Goal: Task Accomplishment & Management: Manage account settings

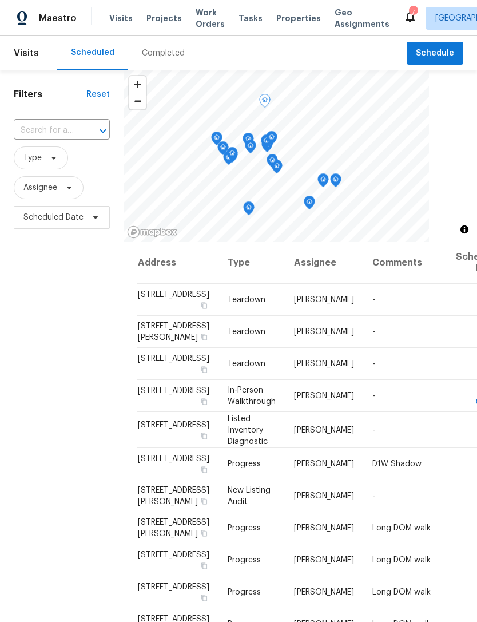
click at [280, 22] on span "Properties" at bounding box center [298, 18] width 45 height 11
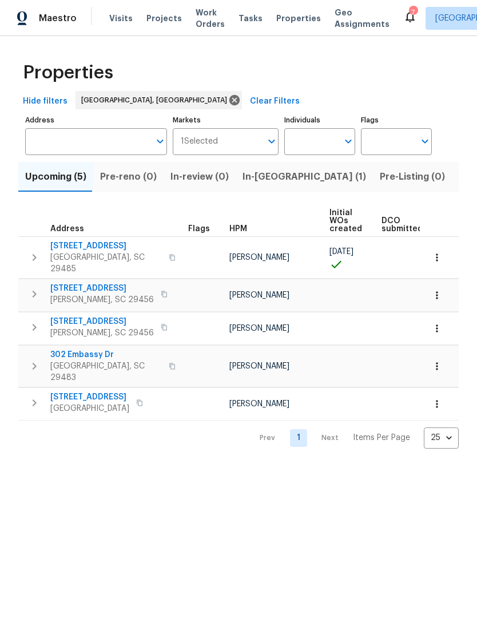
click at [266, 181] on span "In-reno (1)" at bounding box center [305, 177] width 124 height 16
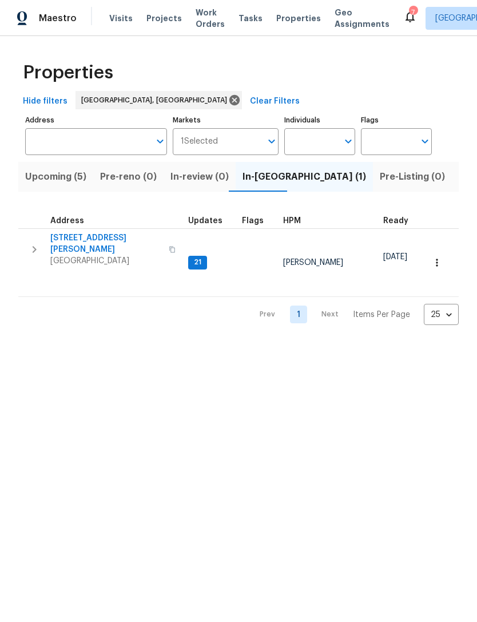
click at [111, 255] on span "Goose Creek, SC 29445" at bounding box center [106, 260] width 112 height 11
click at [65, 179] on span "Upcoming (5)" at bounding box center [55, 177] width 61 height 16
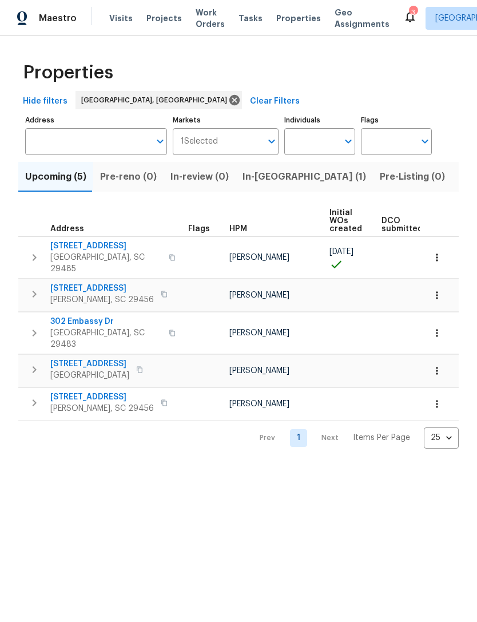
click at [260, 181] on span "In-reno (1)" at bounding box center [305, 177] width 124 height 16
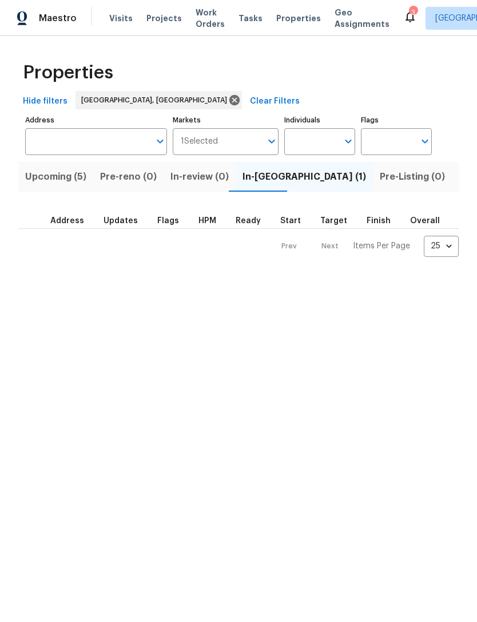
click at [57, 184] on span "Upcoming (5)" at bounding box center [55, 177] width 61 height 16
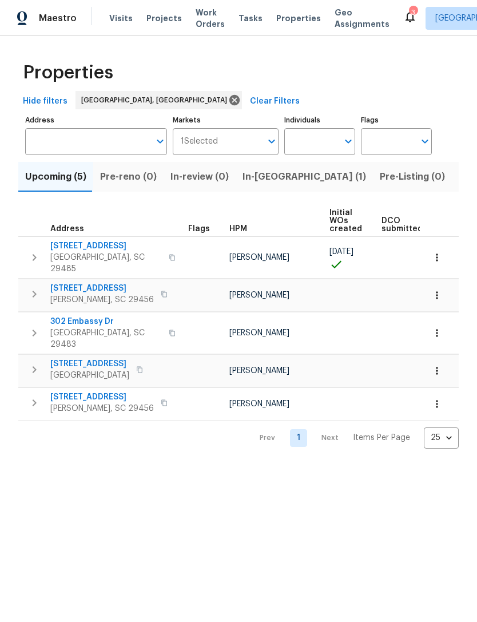
click at [120, 20] on span "Visits" at bounding box center [120, 18] width 23 height 11
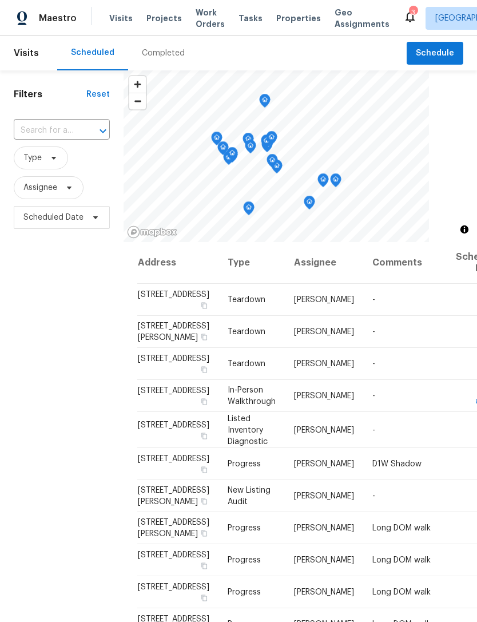
click at [286, 14] on span "Properties" at bounding box center [298, 18] width 45 height 11
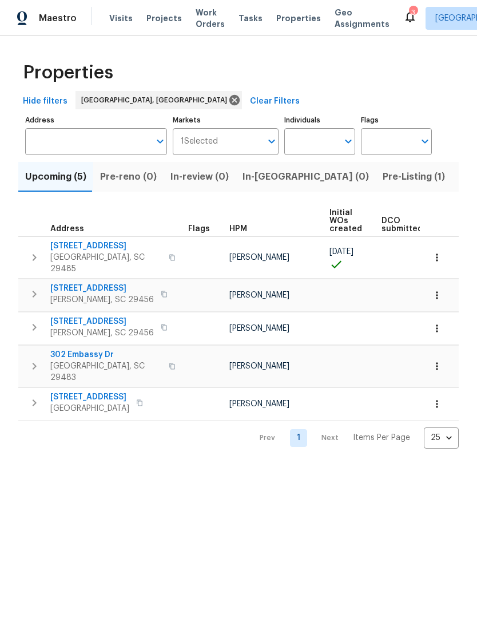
click at [383, 178] on span "Pre-Listing (1)" at bounding box center [414, 177] width 62 height 16
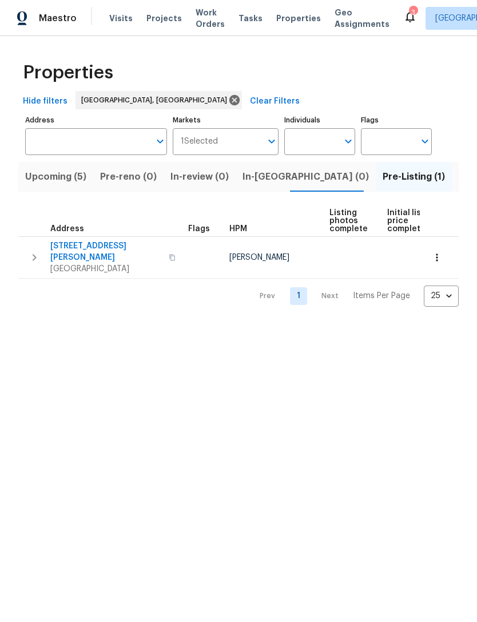
click at [113, 263] on span "Goose Creek, SC 29445" at bounding box center [106, 268] width 112 height 11
click at [121, 241] on span "112 Jasmine Ln" at bounding box center [106, 251] width 112 height 23
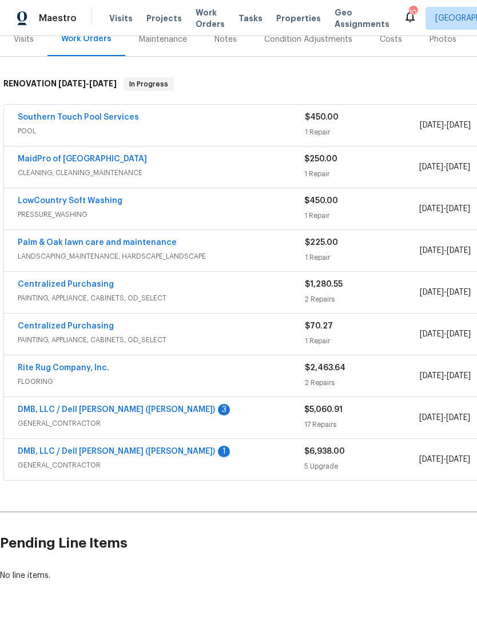
scroll to position [151, 0]
click at [38, 413] on link "DMB, LLC / Dell Bryson (Heise)" at bounding box center [116, 410] width 197 height 8
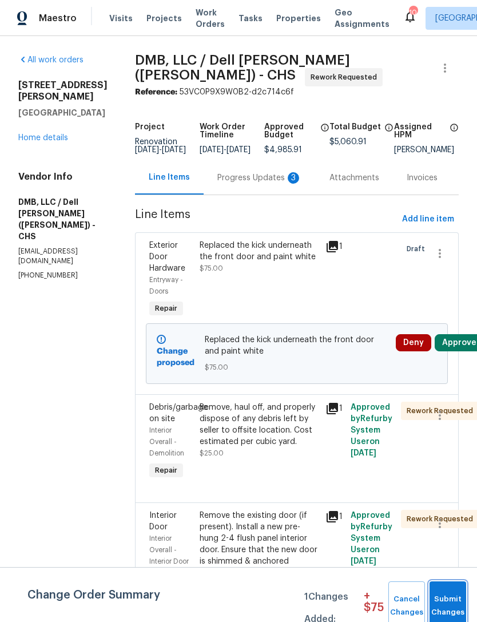
click at [449, 604] on span "Submit Changes" at bounding box center [447, 606] width 25 height 26
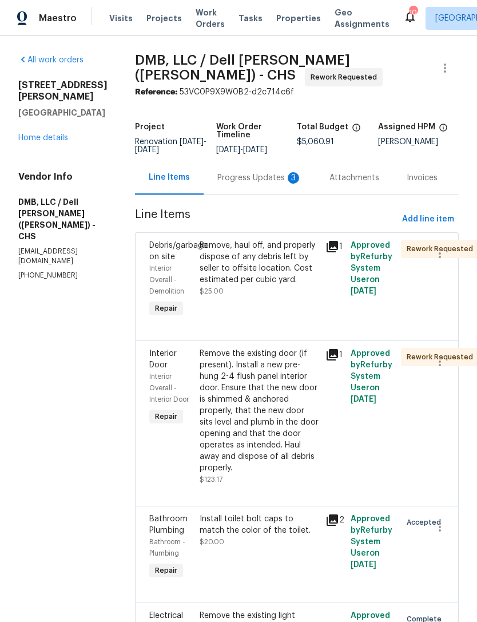
click at [56, 134] on link "Home details" at bounding box center [43, 138] width 50 height 8
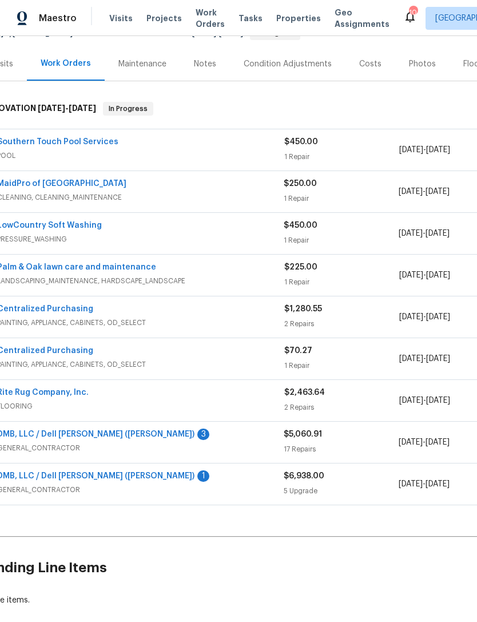
scroll to position [126, 21]
click at [320, 473] on span "$6,938.00" at bounding box center [304, 477] width 41 height 8
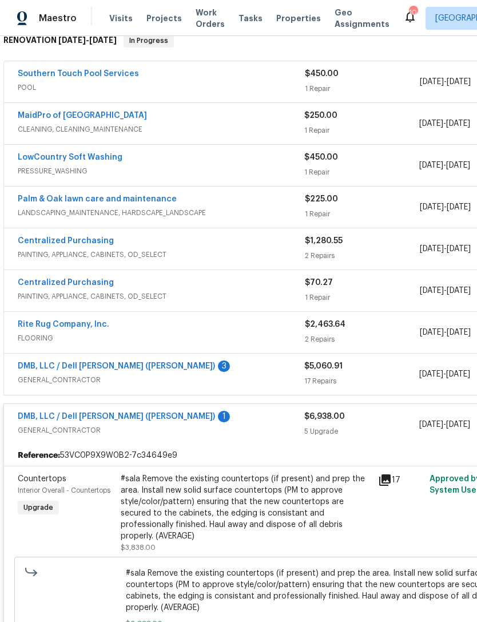
scroll to position [193, 0]
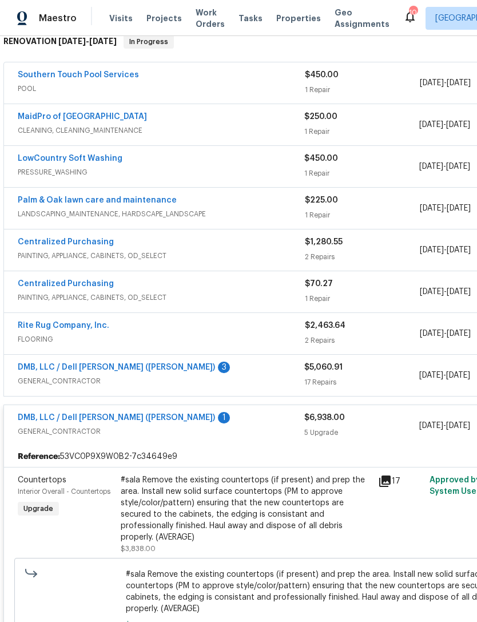
click at [42, 363] on link "DMB, LLC / Dell [PERSON_NAME] ([PERSON_NAME])" at bounding box center [116, 367] width 197 height 8
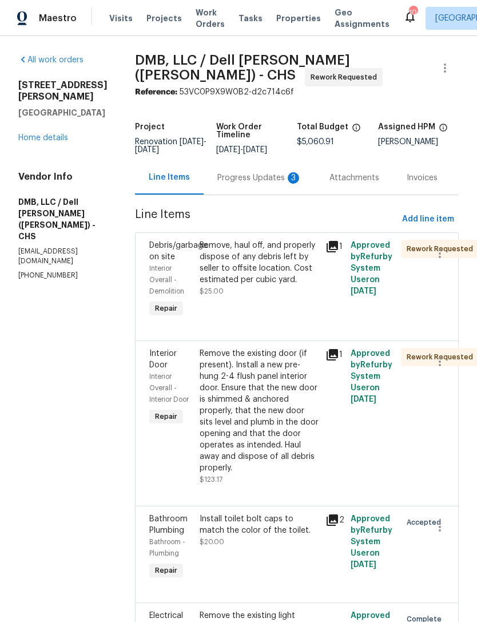
click at [26, 136] on link "Home details" at bounding box center [43, 138] width 50 height 8
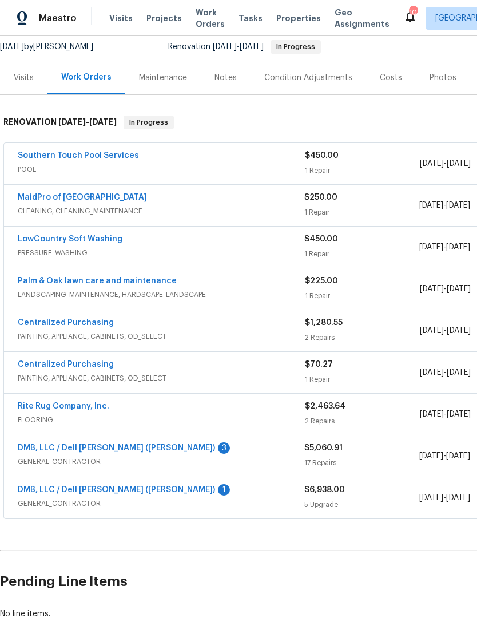
scroll to position [113, 0]
click at [28, 449] on link "DMB, LLC / Dell [PERSON_NAME] ([PERSON_NAME])" at bounding box center [116, 448] width 197 height 8
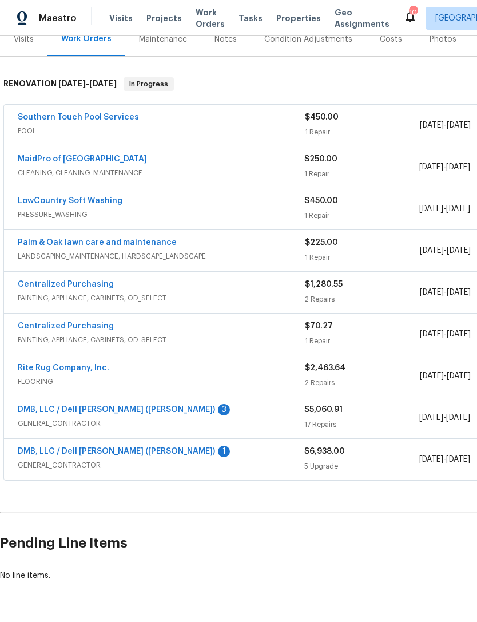
scroll to position [151, 0]
click at [119, 414] on link "DMB, LLC / Dell [PERSON_NAME] ([PERSON_NAME])" at bounding box center [116, 410] width 197 height 8
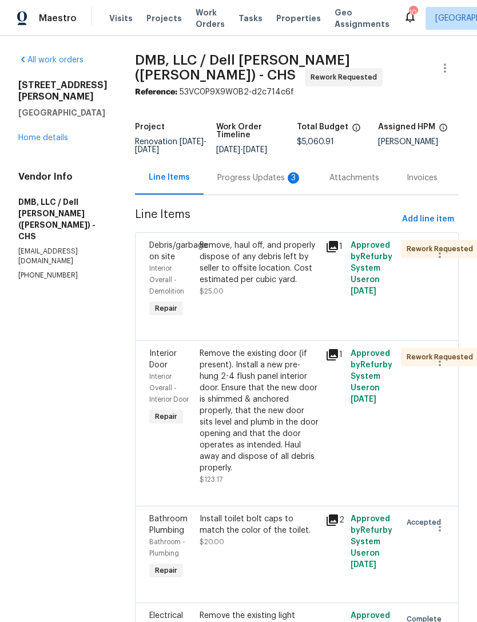
click at [263, 173] on div "Progress Updates 3" at bounding box center [259, 177] width 85 height 11
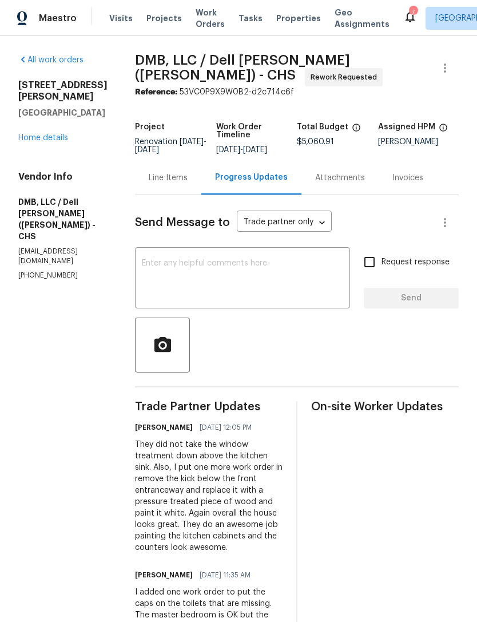
click at [51, 141] on link "Home details" at bounding box center [43, 138] width 50 height 8
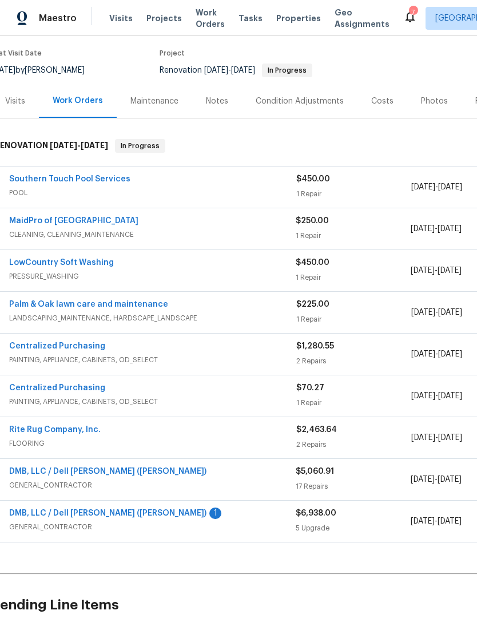
scroll to position [89, 7]
click at [85, 224] on link "MaidPro of Charleston" at bounding box center [75, 221] width 129 height 8
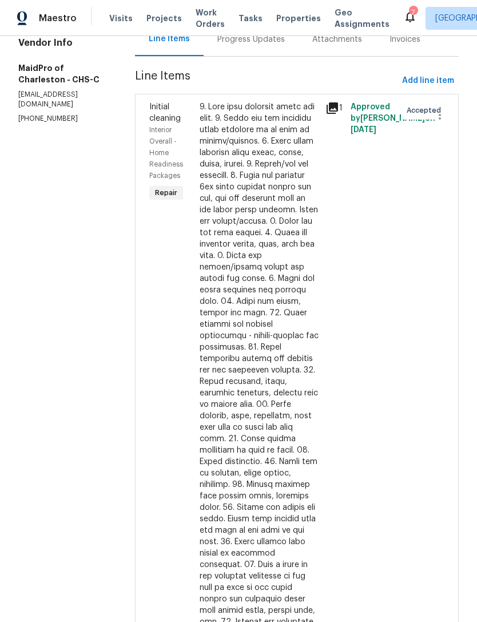
scroll to position [133, 0]
click at [271, 371] on div at bounding box center [259, 376] width 119 height 549
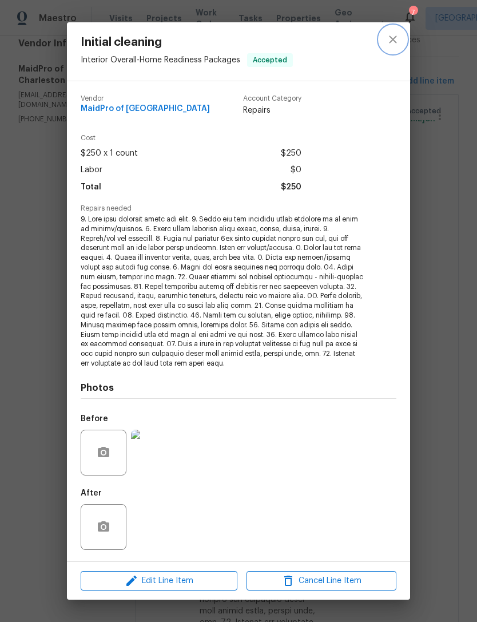
click at [387, 40] on icon "close" at bounding box center [393, 40] width 14 height 14
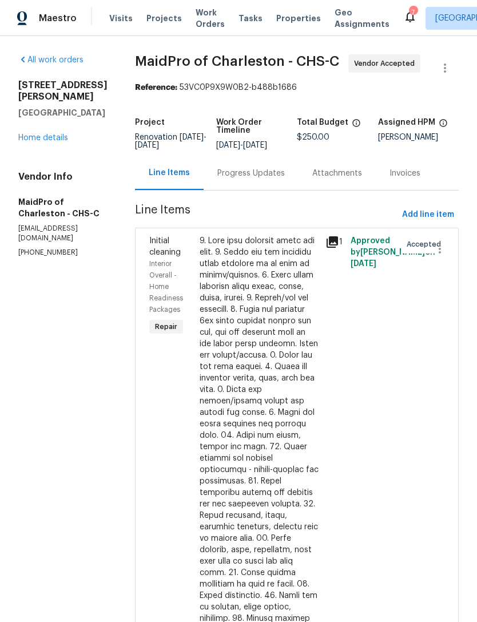
scroll to position [-1, 0]
click at [205, 18] on span "Work Orders" at bounding box center [210, 18] width 29 height 23
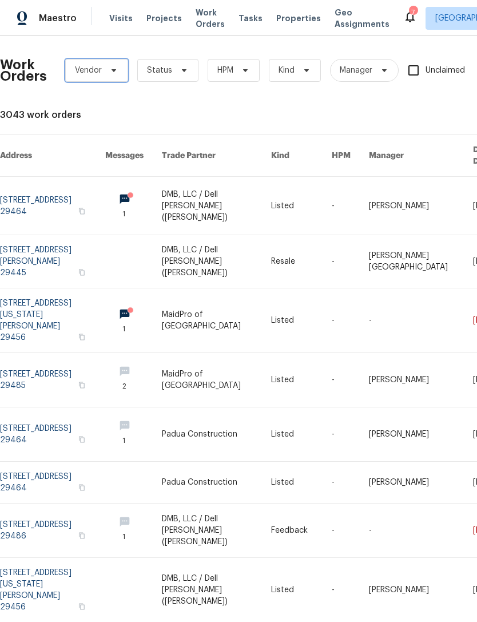
click at [113, 69] on icon at bounding box center [114, 70] width 5 height 3
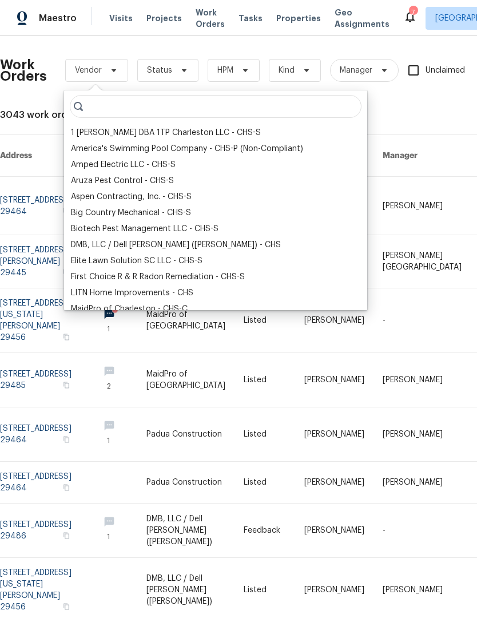
click at [137, 246] on div "DMB, LLC / Dell Bryson (Heise) - CHS" at bounding box center [176, 244] width 210 height 11
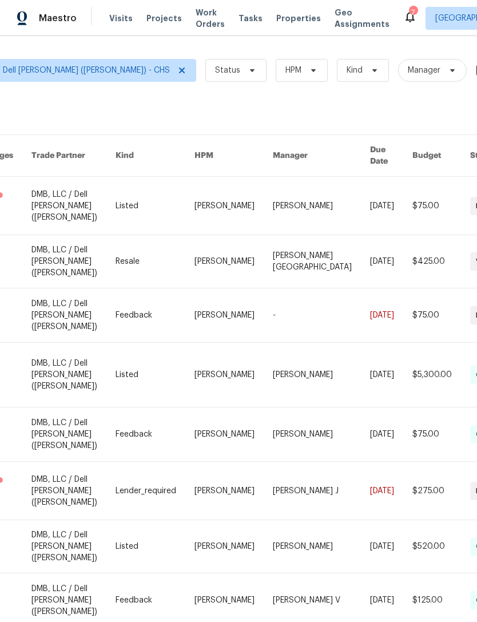
scroll to position [0, 115]
click at [205, 72] on span "Status" at bounding box center [235, 70] width 61 height 23
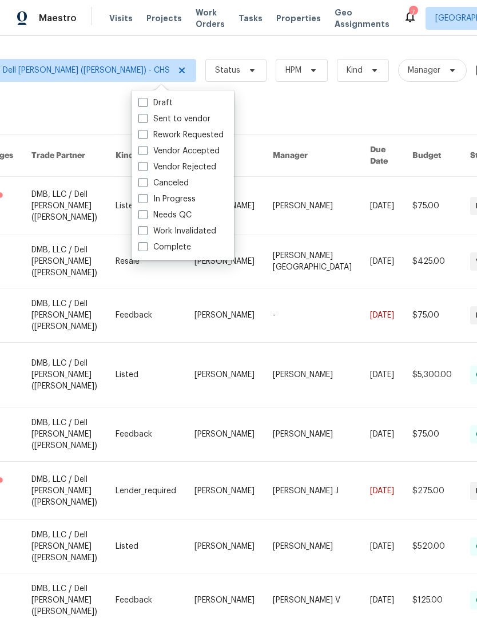
click at [148, 216] on label "Needs QC" at bounding box center [164, 214] width 53 height 11
click at [146, 216] on input "Needs QC" at bounding box center [141, 212] width 7 height 7
checkbox input "true"
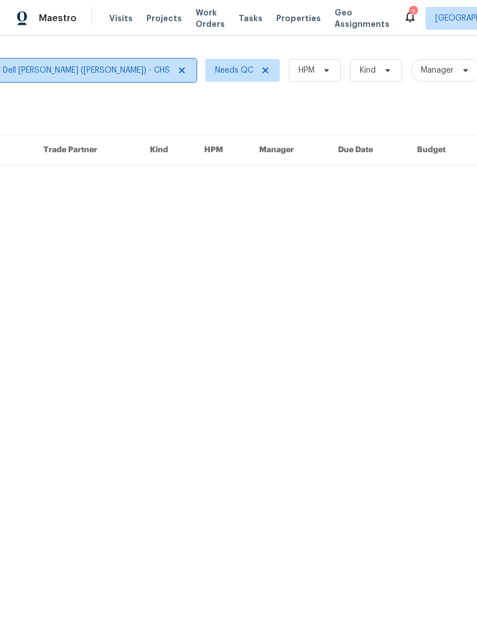
click at [174, 73] on span at bounding box center [180, 70] width 13 height 9
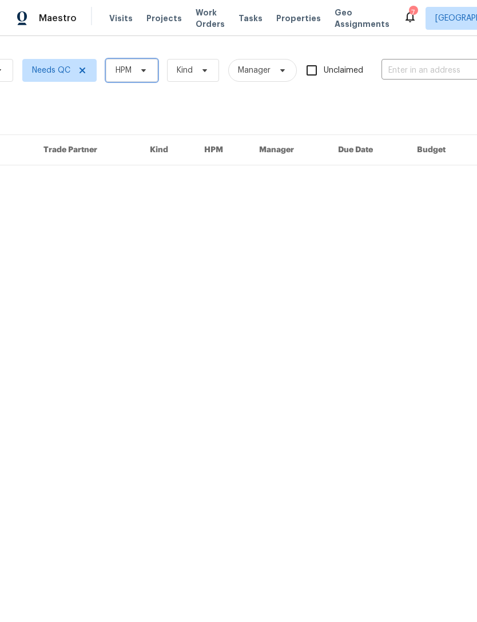
click at [145, 80] on span "HPM" at bounding box center [132, 70] width 52 height 23
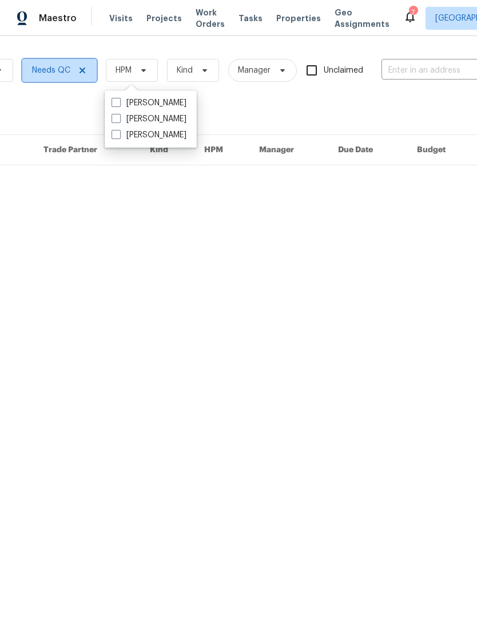
click at [85, 68] on icon at bounding box center [82, 70] width 9 height 9
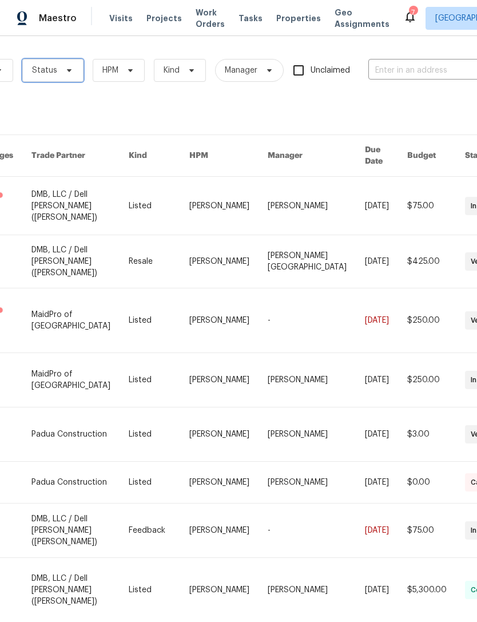
click at [81, 73] on span "Status" at bounding box center [52, 70] width 61 height 23
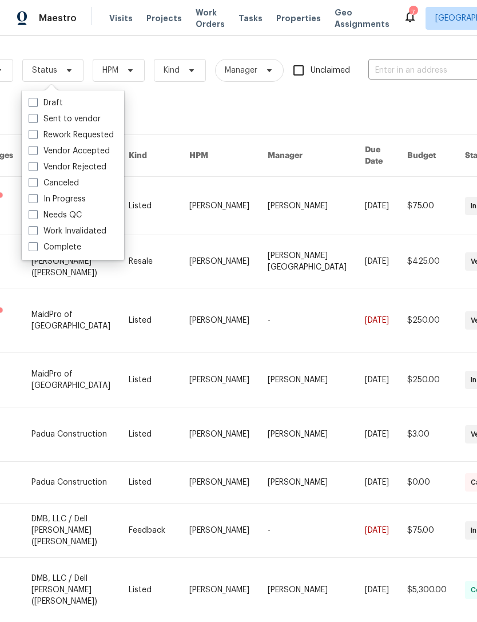
click at [227, 113] on div "3043 work orders" at bounding box center [208, 114] width 647 height 11
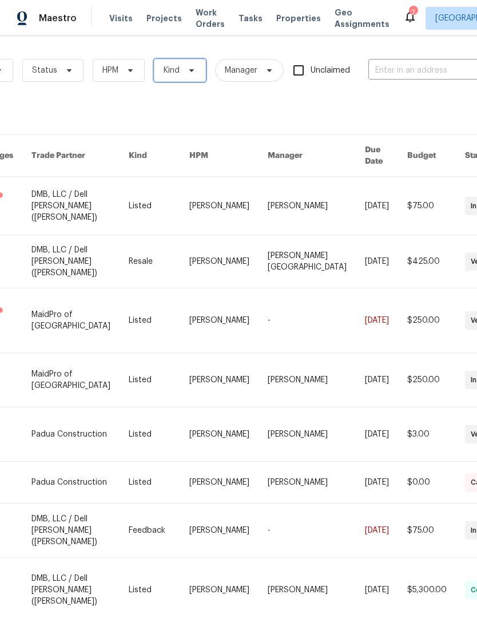
click at [189, 81] on span "Kind" at bounding box center [180, 70] width 52 height 23
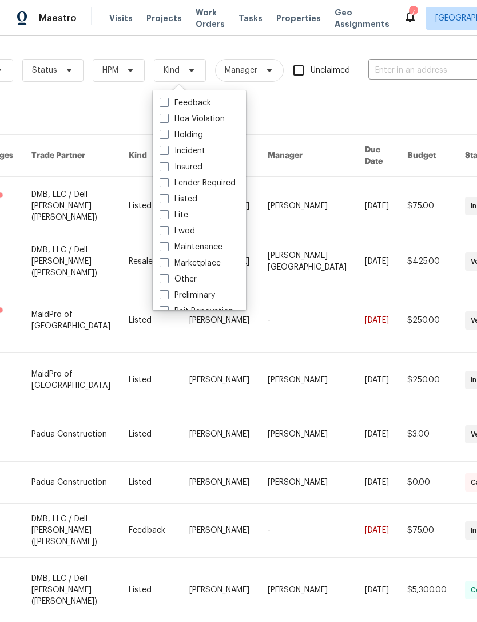
click at [130, 125] on div "Work Orders Vendor Status HPM Kind Manager Unclaimed ​ View Reno Index 3043 wor…" at bounding box center [208, 402] width 647 height 715
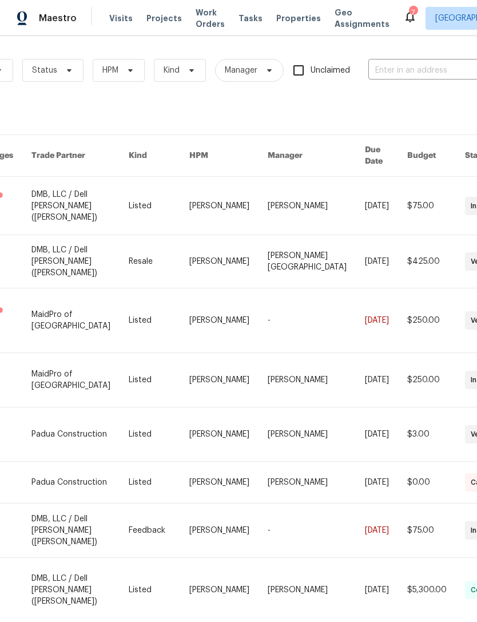
click at [204, 24] on span "Work Orders" at bounding box center [210, 18] width 29 height 23
click at [126, 17] on span "Visits" at bounding box center [120, 18] width 23 height 11
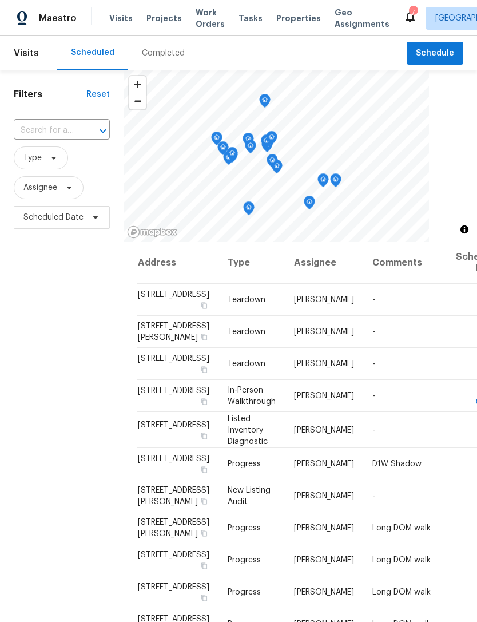
click at [197, 23] on span "Work Orders" at bounding box center [210, 18] width 29 height 23
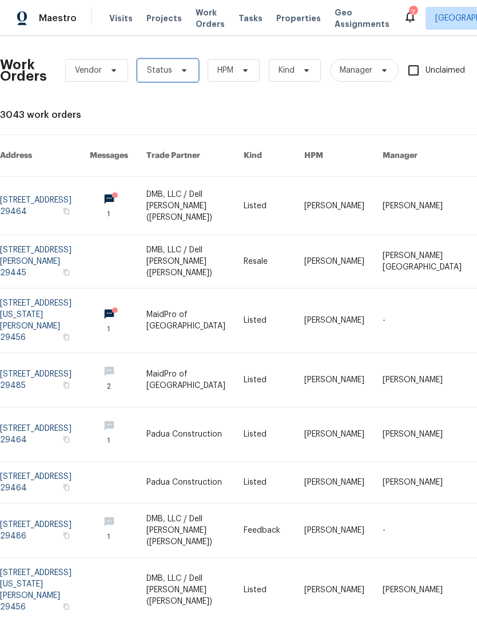
click at [176, 80] on span "Status" at bounding box center [167, 70] width 61 height 23
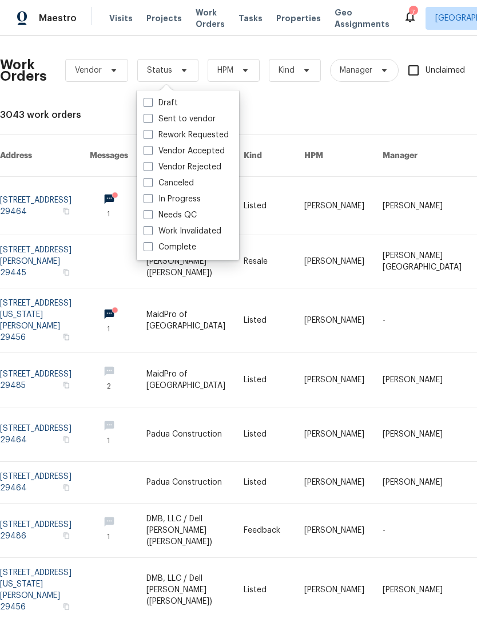
click at [152, 219] on label "Needs QC" at bounding box center [170, 214] width 53 height 11
click at [151, 217] on input "Needs QC" at bounding box center [147, 212] width 7 height 7
checkbox input "true"
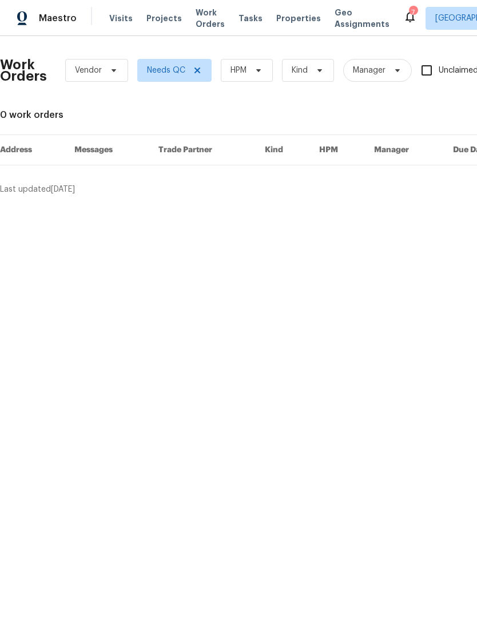
click at [281, 19] on span "Properties" at bounding box center [298, 18] width 45 height 11
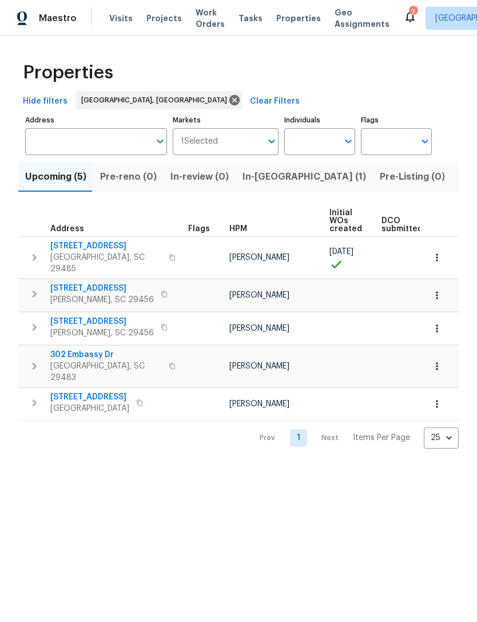
click at [106, 391] on span "152 Blue Ridge Trl" at bounding box center [89, 396] width 79 height 11
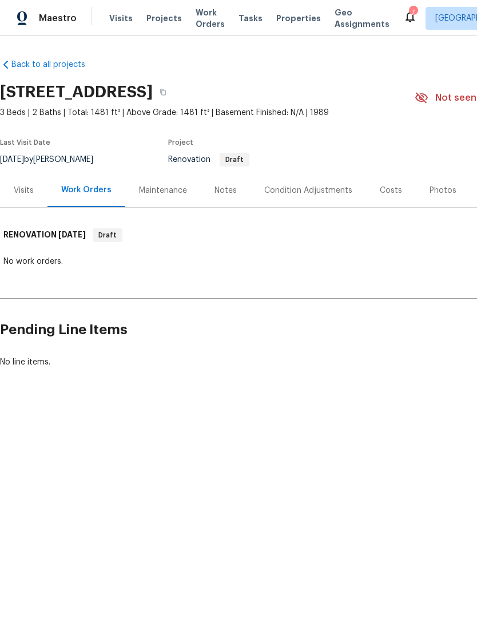
click at [302, 184] on div "Condition Adjustments" at bounding box center [309, 190] width 116 height 34
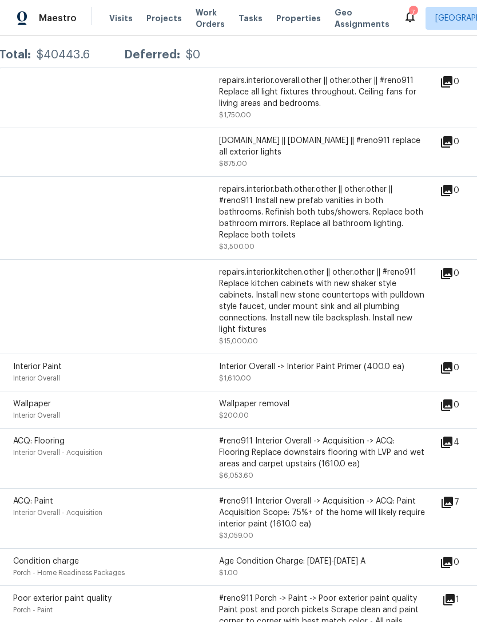
scroll to position [224, 1]
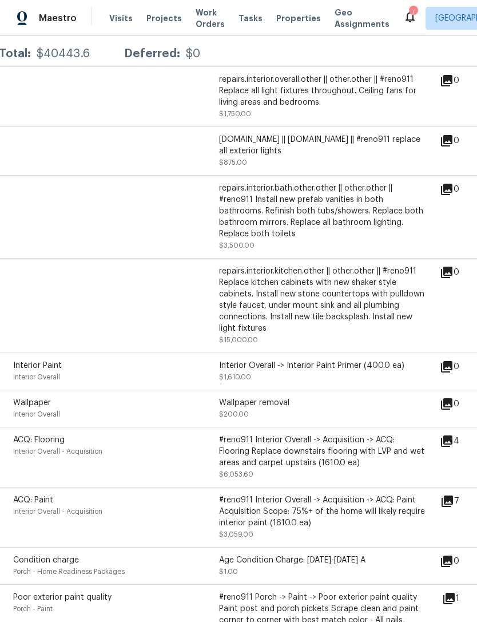
click at [453, 506] on icon at bounding box center [447, 501] width 11 height 11
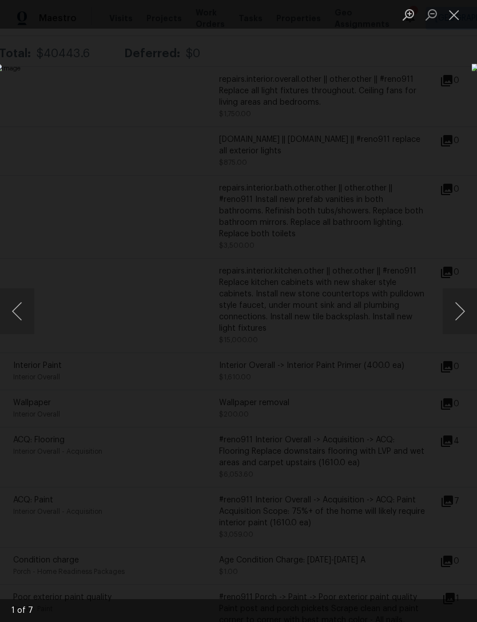
click at [452, 310] on button "Next image" at bounding box center [460, 311] width 34 height 46
click at [452, 311] on button "Next image" at bounding box center [460, 311] width 34 height 46
click at [456, 311] on button "Next image" at bounding box center [460, 311] width 34 height 46
click at [459, 314] on button "Next image" at bounding box center [460, 311] width 34 height 46
click at [456, 304] on button "Next image" at bounding box center [460, 311] width 34 height 46
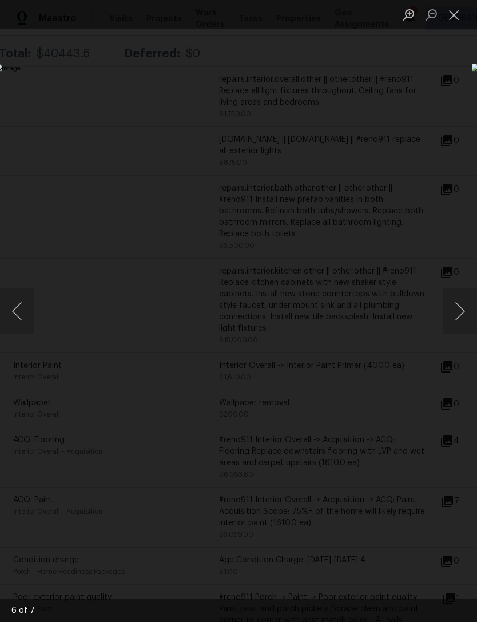
click at [459, 316] on button "Next image" at bounding box center [460, 311] width 34 height 46
click at [461, 12] on button "Close lightbox" at bounding box center [454, 15] width 23 height 20
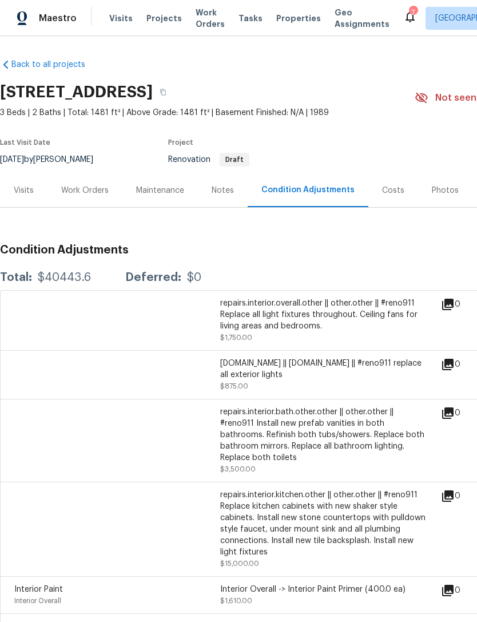
scroll to position [0, 0]
click at [277, 22] on span "Properties" at bounding box center [298, 18] width 45 height 11
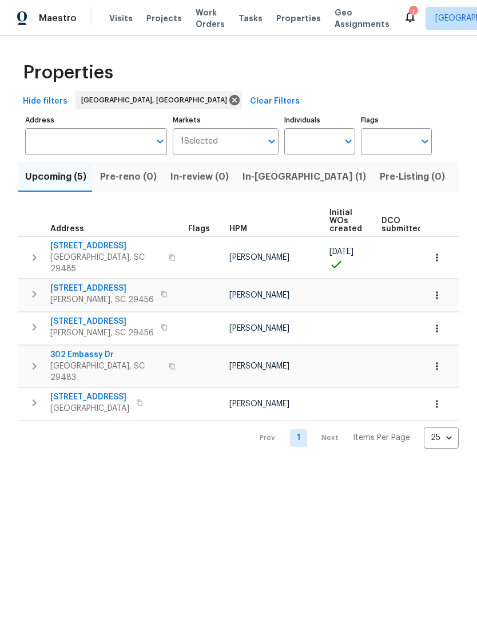
click at [259, 181] on span "In-[GEOGRAPHIC_DATA] (1)" at bounding box center [305, 177] width 124 height 16
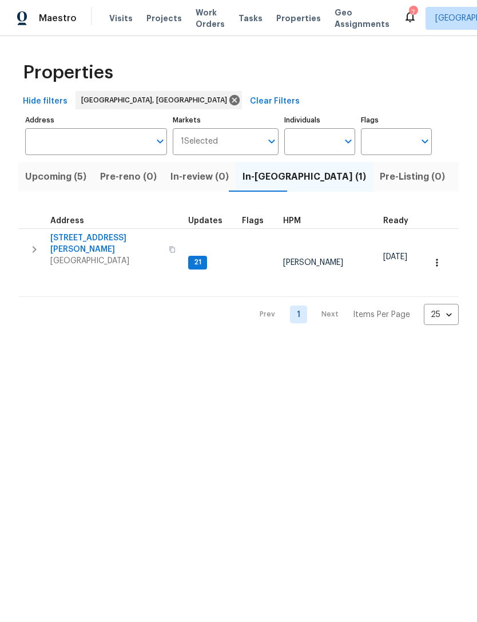
click at [122, 239] on span "[STREET_ADDRESS][PERSON_NAME]" at bounding box center [106, 243] width 112 height 23
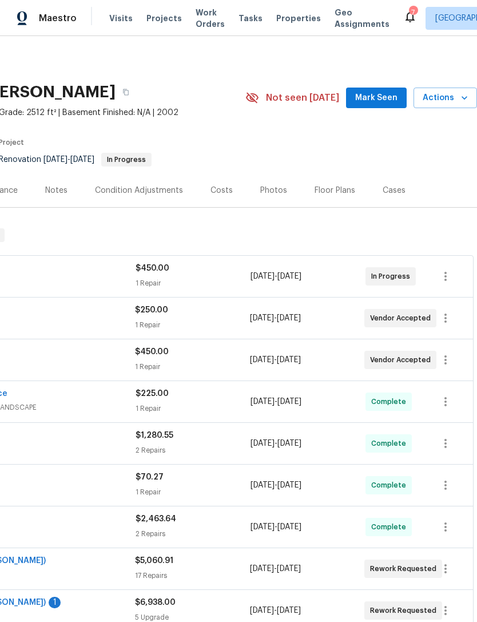
scroll to position [0, 169]
click at [462, 101] on icon "button" at bounding box center [464, 97] width 11 height 11
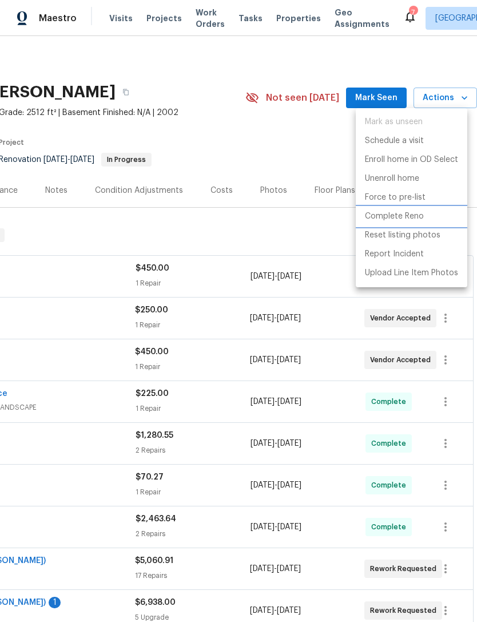
click at [411, 211] on p "Complete Reno" at bounding box center [394, 217] width 59 height 12
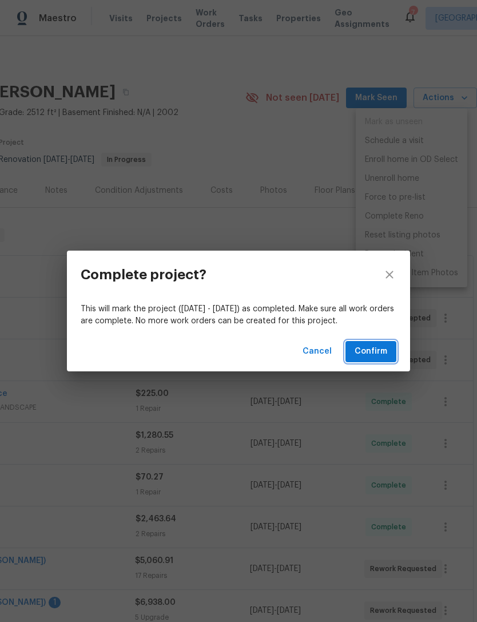
click at [381, 346] on span "Confirm" at bounding box center [371, 352] width 33 height 14
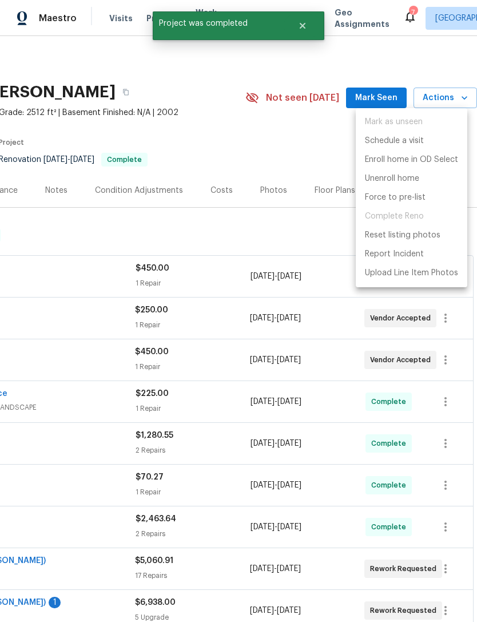
click at [302, 134] on div at bounding box center [238, 311] width 477 height 622
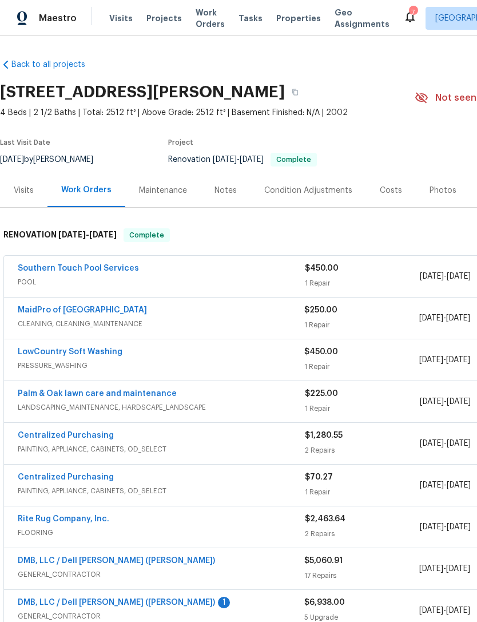
scroll to position [0, 0]
click at [283, 23] on span "Properties" at bounding box center [298, 18] width 45 height 11
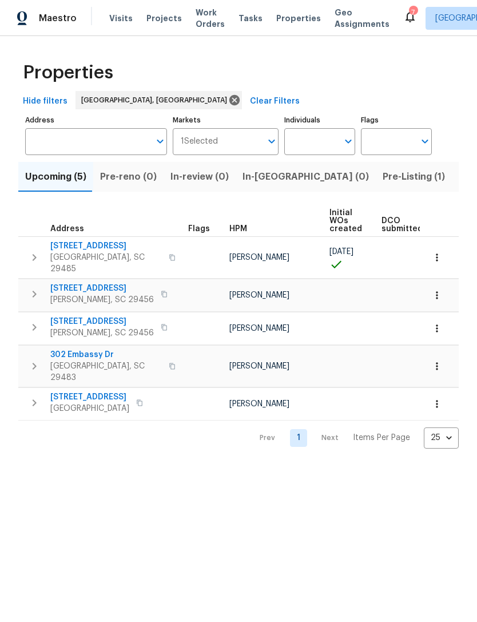
click at [383, 175] on span "Pre-Listing (1)" at bounding box center [414, 177] width 62 height 16
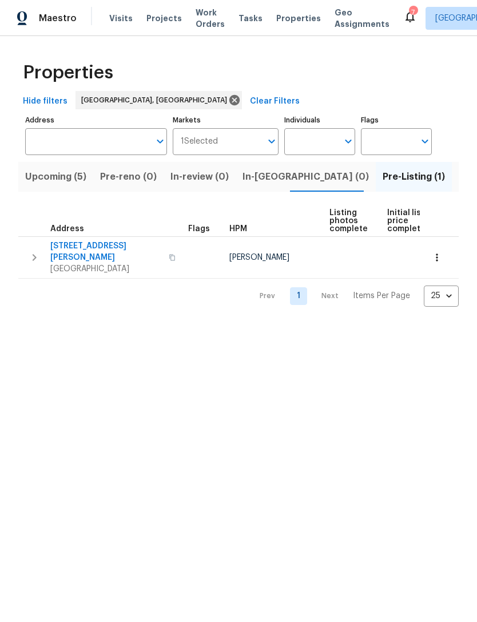
click at [96, 247] on span "[STREET_ADDRESS][PERSON_NAME]" at bounding box center [106, 251] width 112 height 23
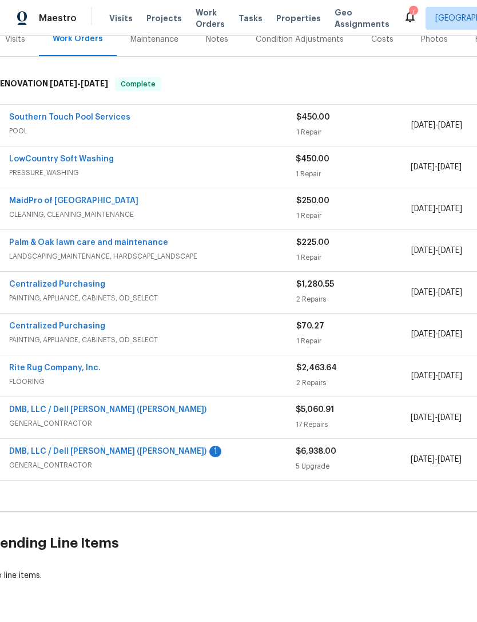
scroll to position [151, 9]
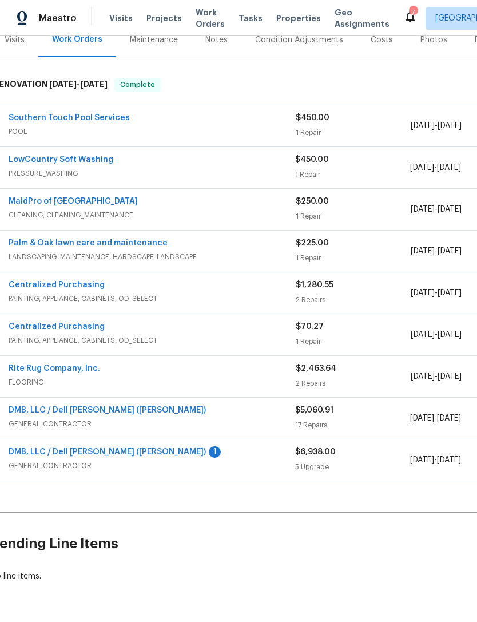
click at [83, 452] on link "DMB, LLC / Dell [PERSON_NAME] ([PERSON_NAME])" at bounding box center [107, 452] width 197 height 8
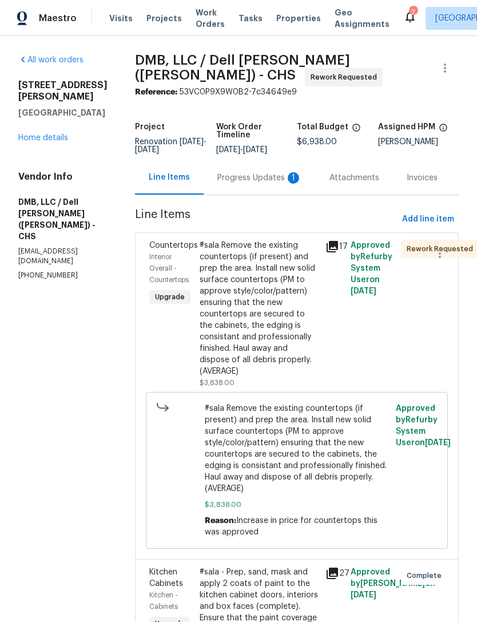
click at [252, 175] on div "Progress Updates 1" at bounding box center [259, 177] width 85 height 11
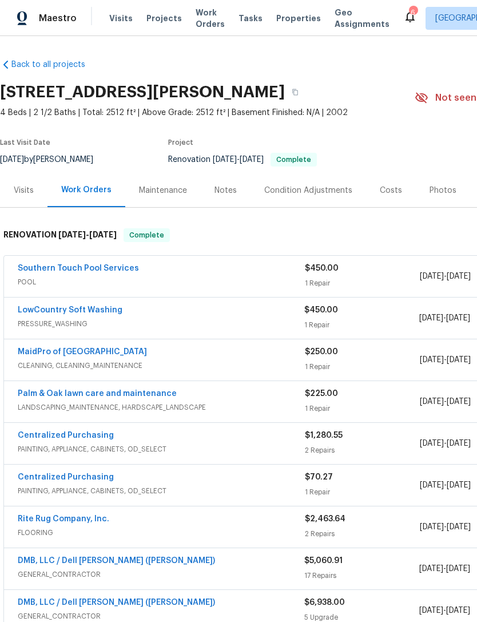
click at [73, 188] on div "Work Orders" at bounding box center [86, 189] width 50 height 11
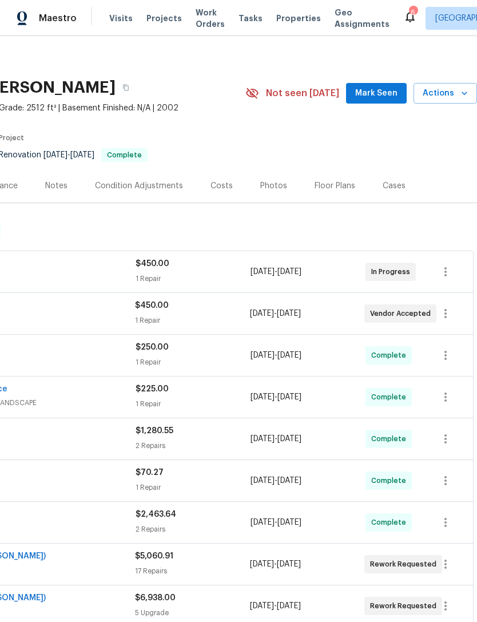
scroll to position [5, 169]
click at [220, 180] on div "Costs" at bounding box center [222, 185] width 22 height 11
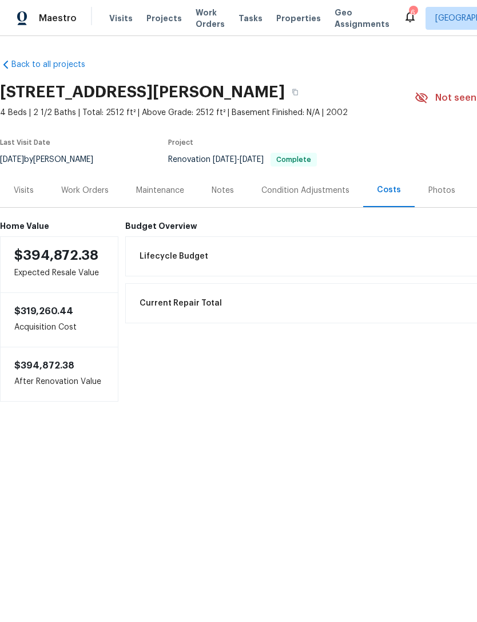
click at [198, 13] on span "Work Orders" at bounding box center [210, 18] width 29 height 23
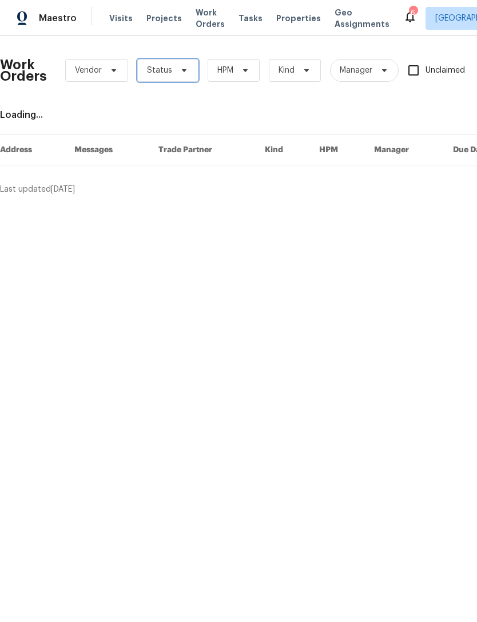
click at [176, 76] on span "Status" at bounding box center [167, 70] width 61 height 23
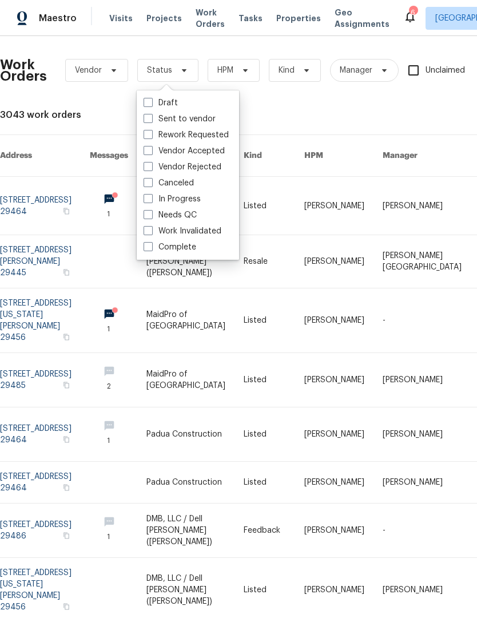
click at [148, 183] on span at bounding box center [148, 182] width 9 height 9
click at [148, 183] on input "Canceled" at bounding box center [147, 180] width 7 height 7
checkbox input "true"
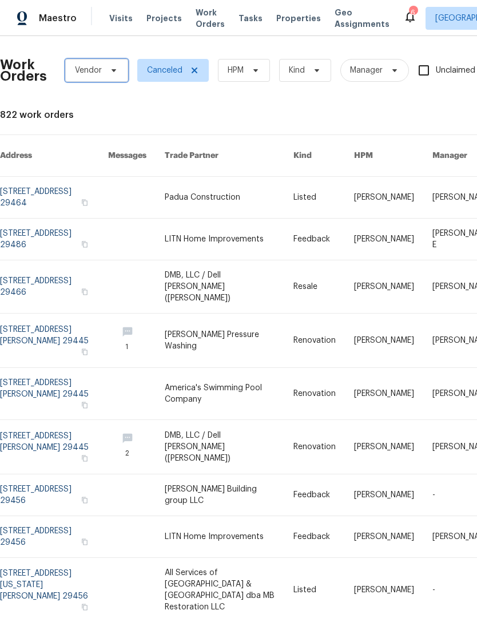
click at [112, 69] on icon at bounding box center [113, 70] width 9 height 9
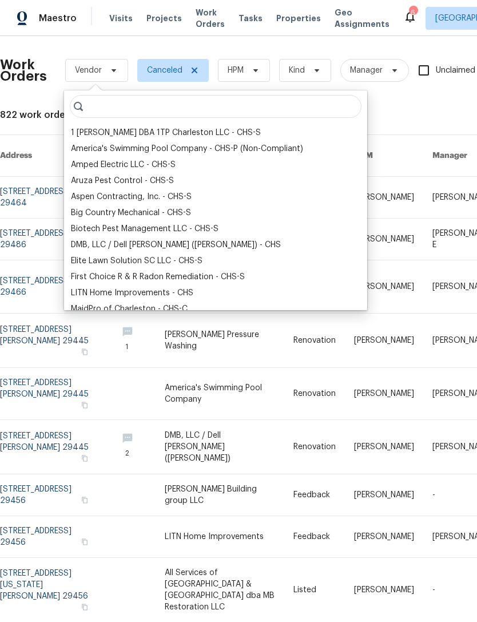
click at [122, 247] on div "DMB, LLC / Dell Bryson (Heise) - CHS" at bounding box center [176, 244] width 210 height 11
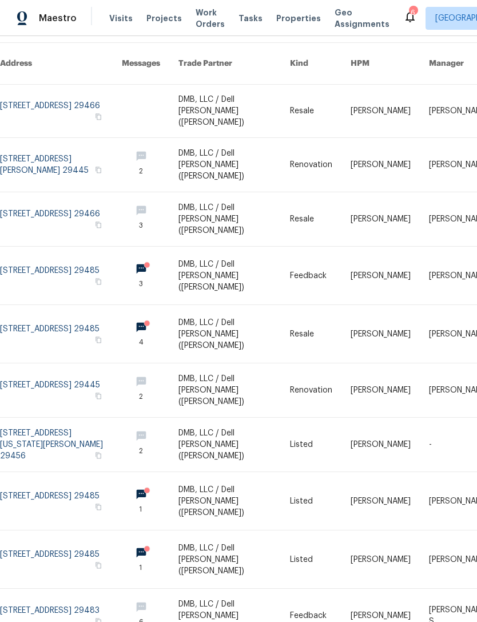
click at [28, 138] on link at bounding box center [61, 165] width 122 height 54
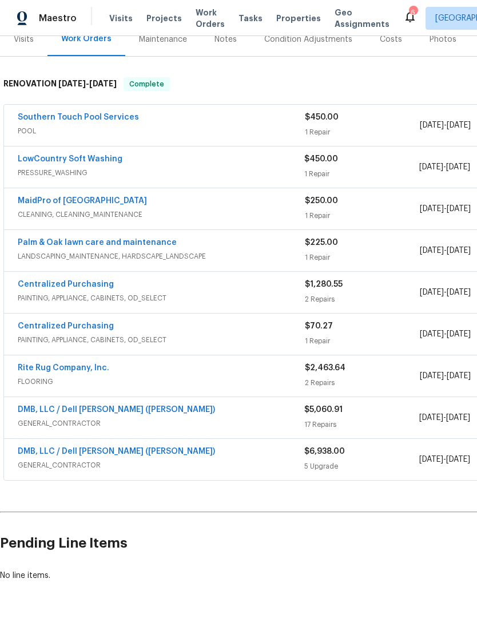
scroll to position [151, 0]
